Goal: Information Seeking & Learning: Check status

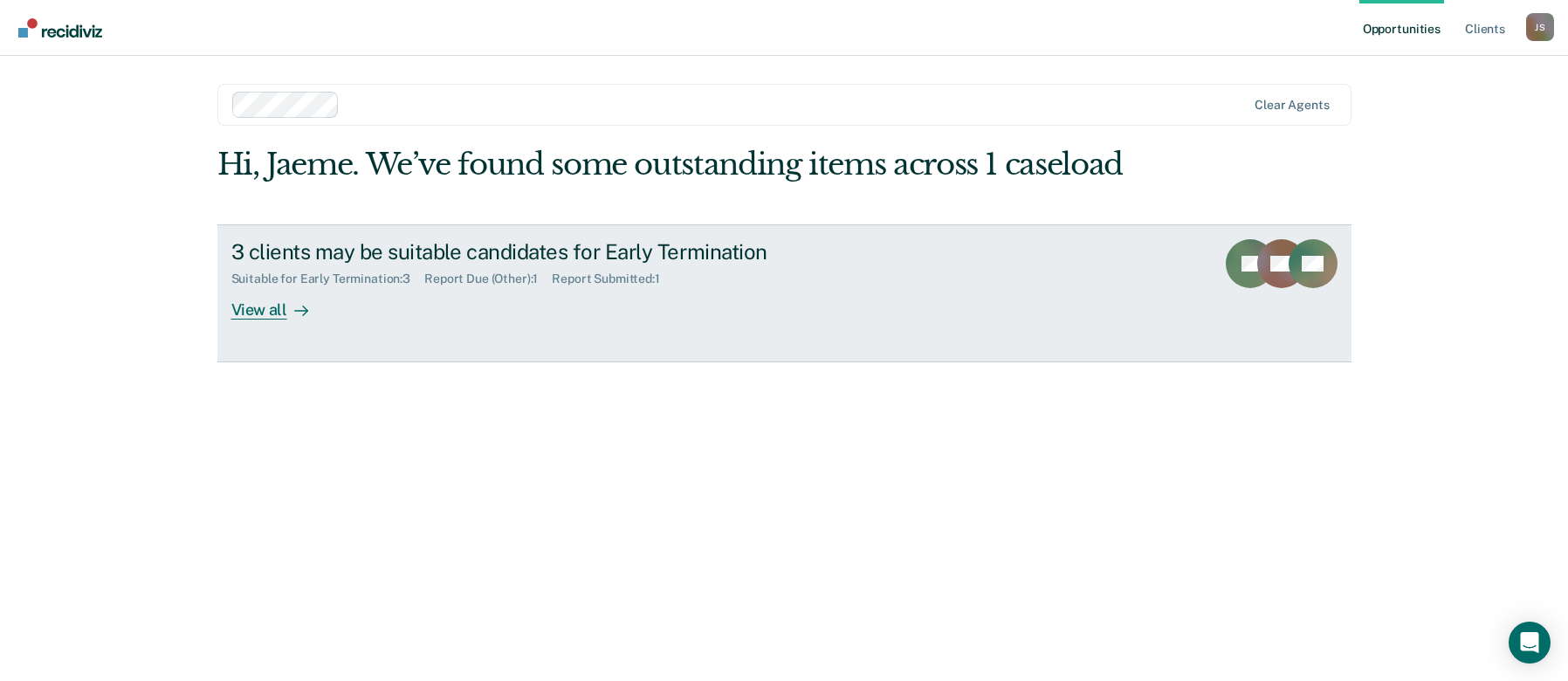
click at [707, 319] on div "3 clients may be suitable candidates for Early Termination Suitable for Early T…" at bounding box center [559, 279] width 655 height 80
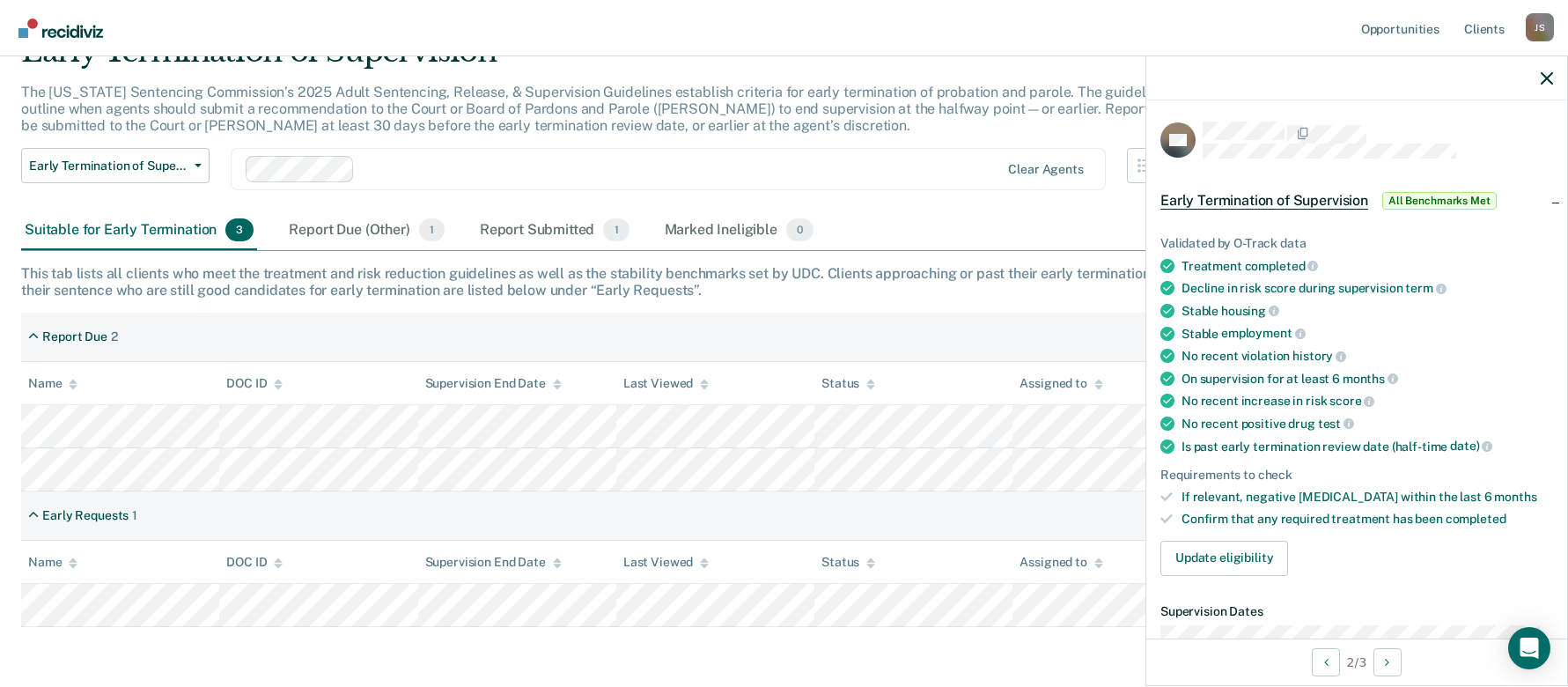
scroll to position [155, 0]
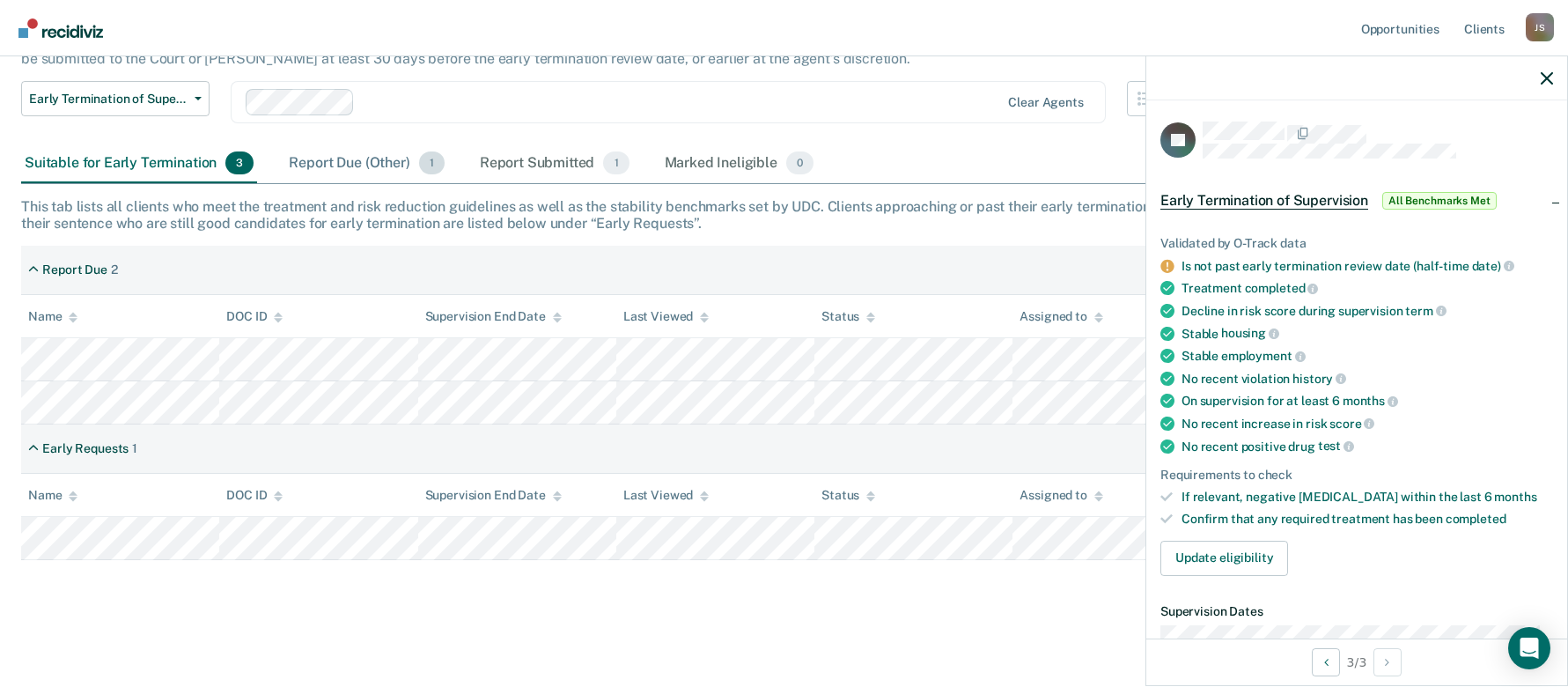
click at [306, 157] on div "Report Due (Other) 1" at bounding box center [366, 164] width 162 height 39
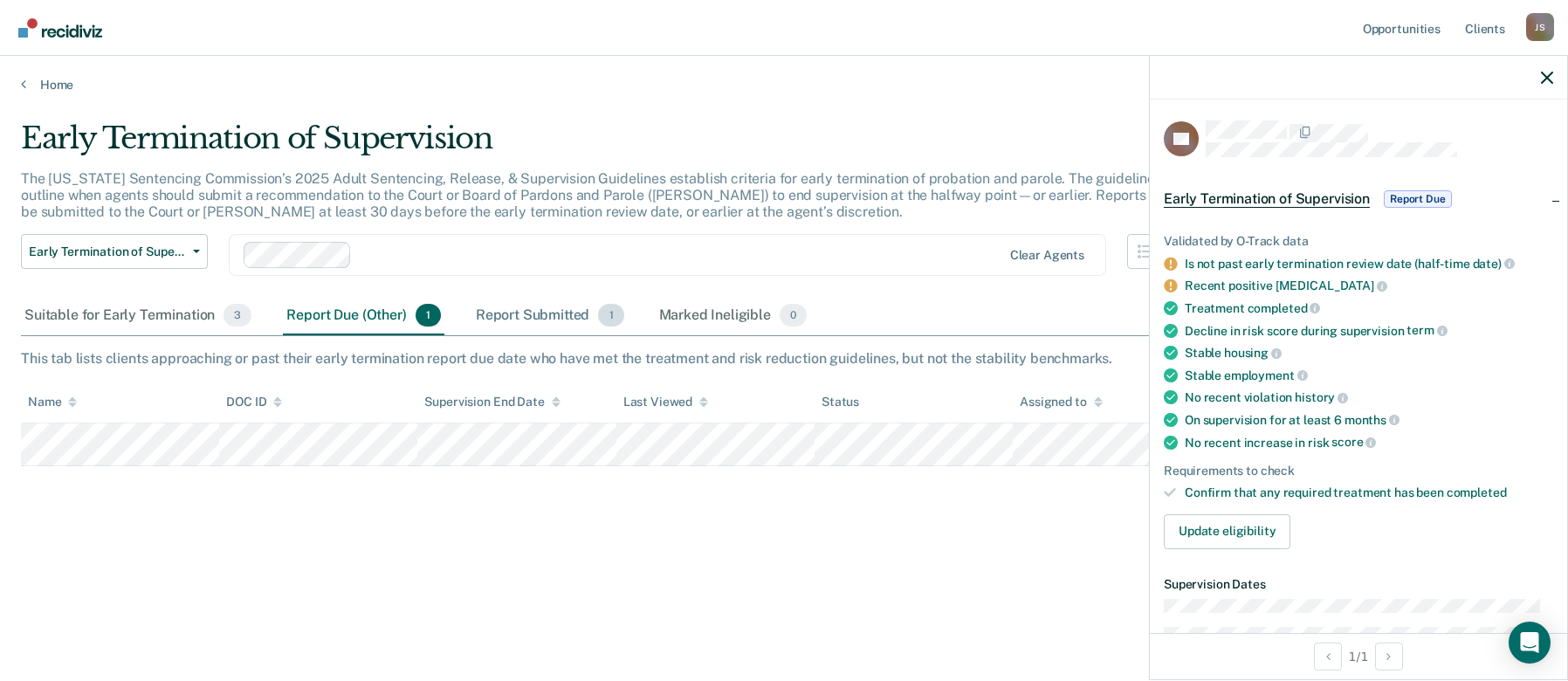
click at [494, 307] on div "Report Submitted 1" at bounding box center [550, 316] width 156 height 39
